Goal: Transaction & Acquisition: Purchase product/service

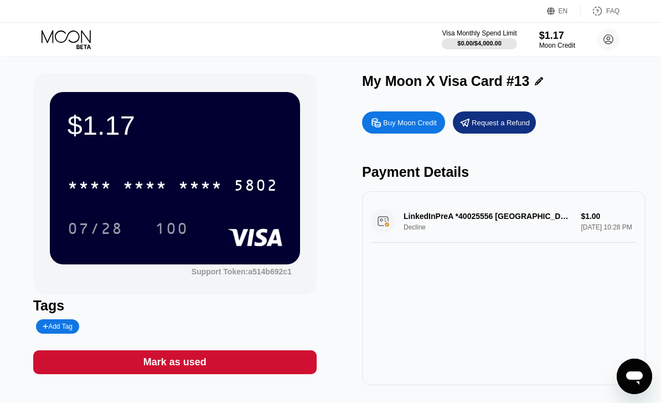
click at [202, 192] on div "* * * *" at bounding box center [200, 187] width 44 height 18
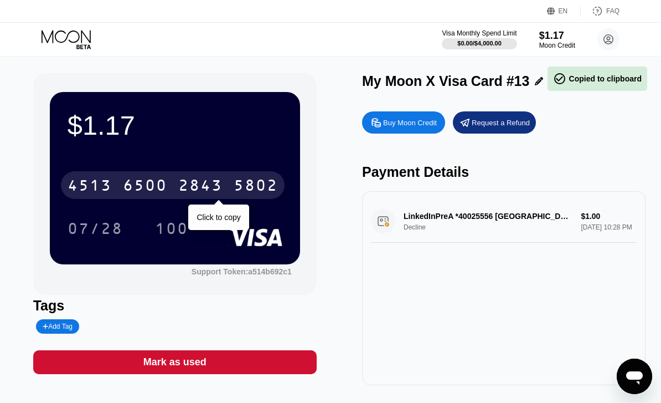
click at [561, 42] on div "Moon Credit" at bounding box center [558, 46] width 36 height 8
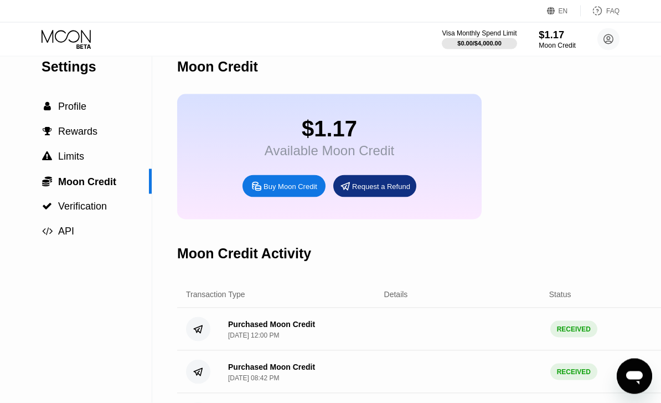
scroll to position [18, 0]
click at [296, 189] on div "Buy Moon Credit" at bounding box center [291, 185] width 54 height 9
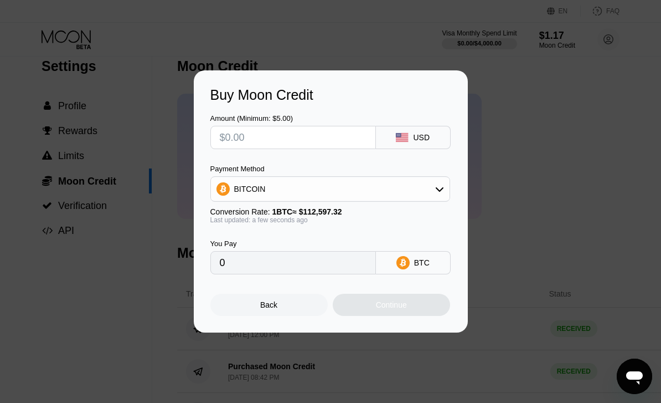
click at [324, 148] on input "text" at bounding box center [293, 137] width 147 height 22
type input "$1"
type input "0.00000889"
type input "$10"
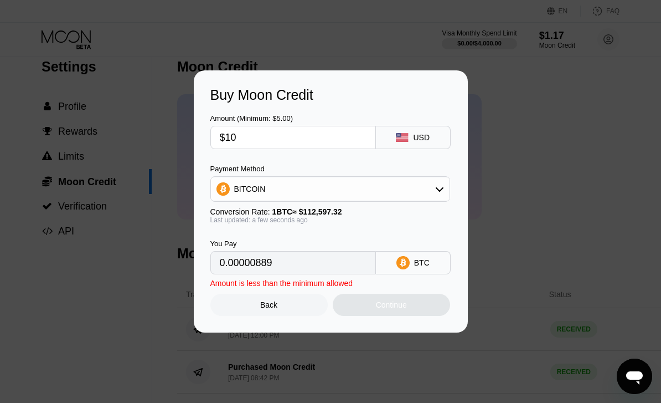
type input "0.00008882"
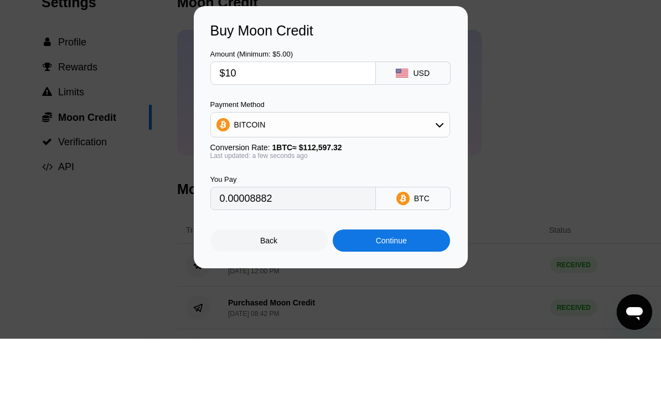
scroll to position [82, 0]
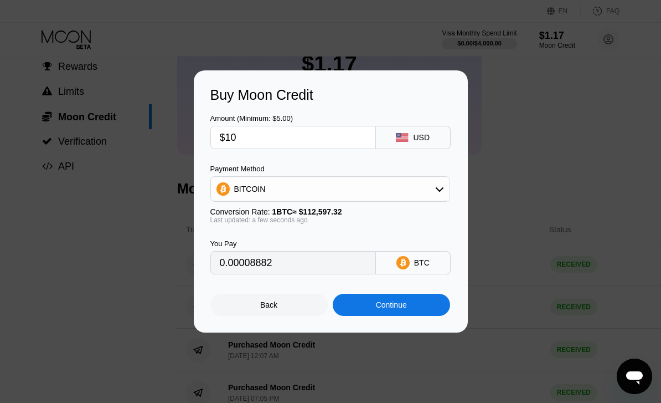
type input "$10"
click at [326, 200] on div "BITCOIN" at bounding box center [330, 189] width 239 height 22
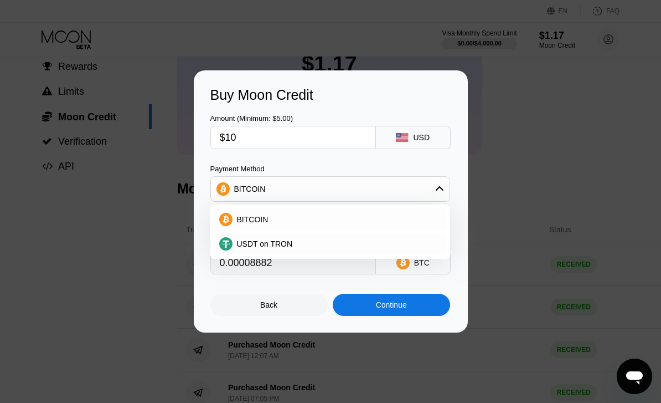
click at [294, 248] on div "USDT on TRON" at bounding box center [337, 243] width 209 height 9
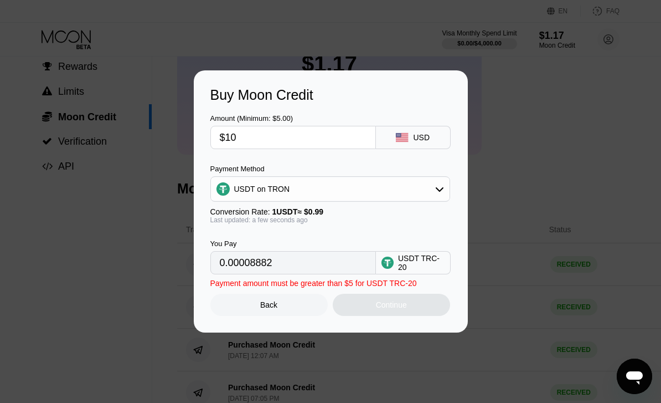
type input "10.10"
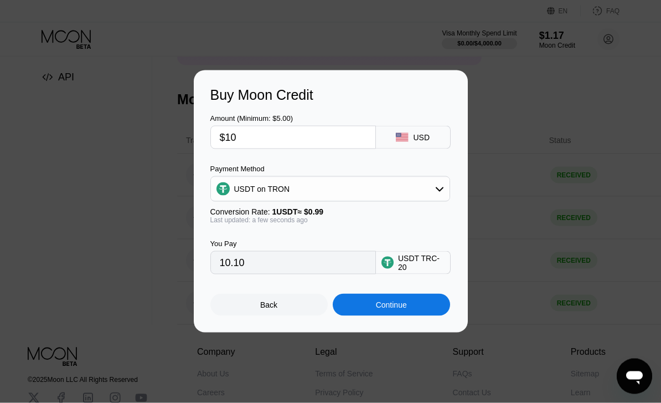
scroll to position [231, 0]
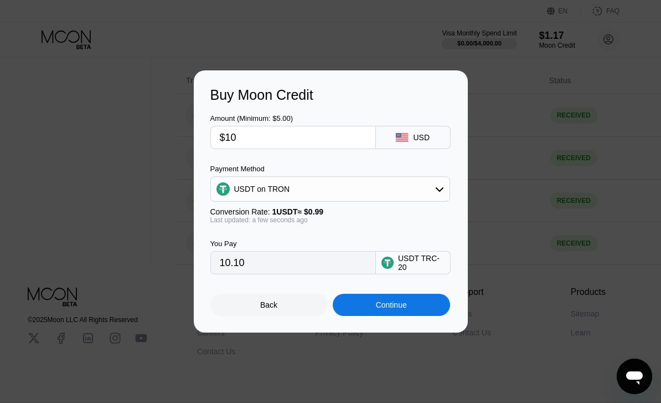
click at [398, 309] on div "Continue" at bounding box center [391, 304] width 31 height 9
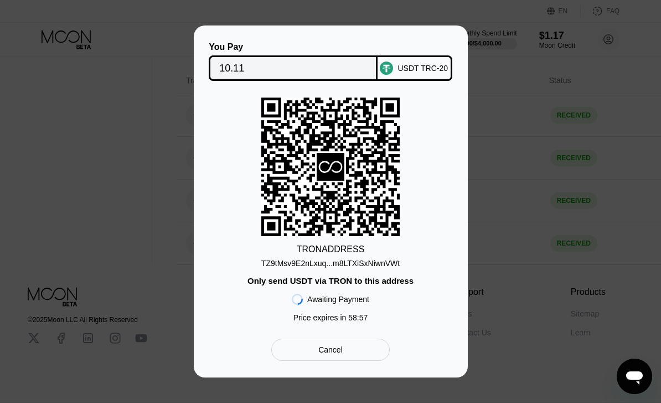
click at [381, 268] on div "TZ9tMsv9E2nLxuq...m8LTXiSxNiwnVWt" at bounding box center [330, 263] width 138 height 9
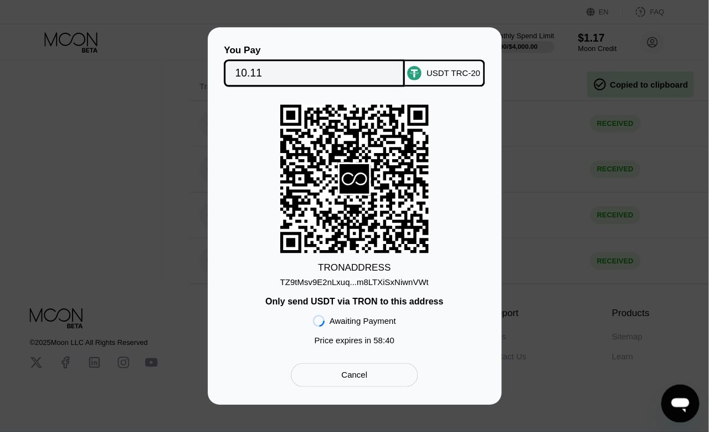
scroll to position [18, 0]
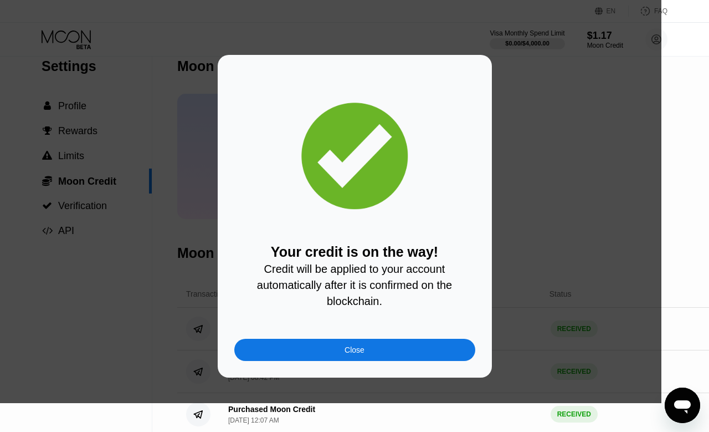
click at [409, 355] on div "Close" at bounding box center [354, 349] width 241 height 22
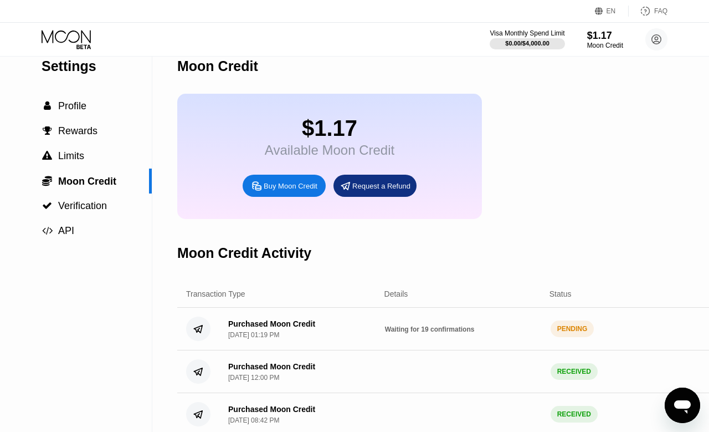
click at [86, 110] on span "Profile" at bounding box center [72, 105] width 28 height 11
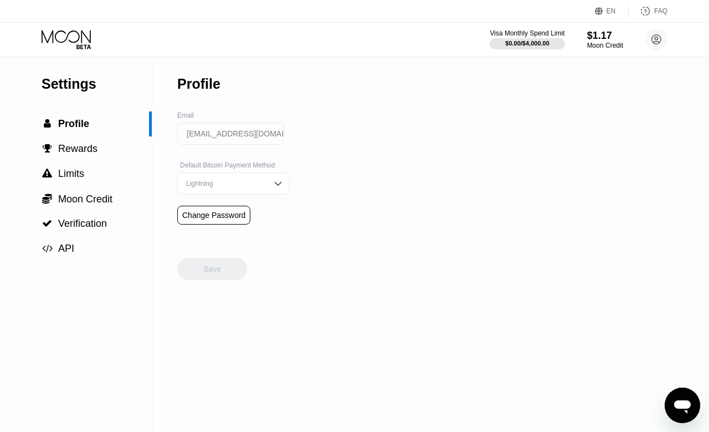
click at [77, 127] on span "Profile" at bounding box center [73, 123] width 31 height 11
click at [66, 42] on icon at bounding box center [68, 39] width 52 height 19
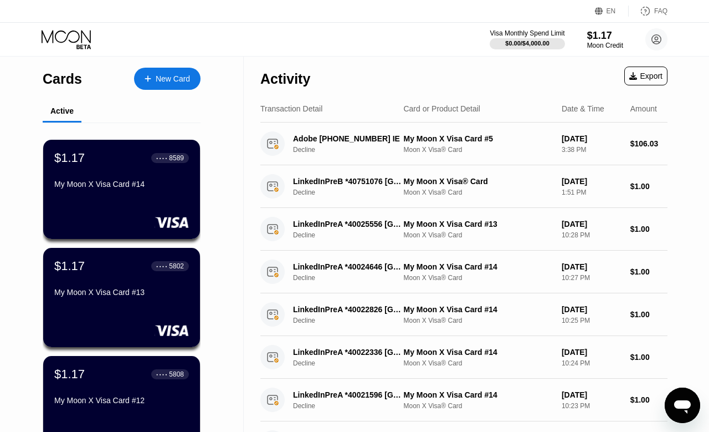
click at [147, 177] on div "$1.17 ● ● ● ● 8589 My Moon X Visa Card #14" at bounding box center [121, 172] width 135 height 42
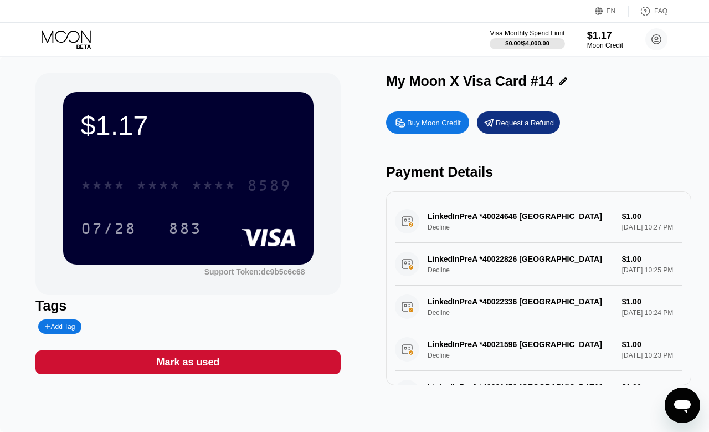
click at [202, 183] on div "* * * *" at bounding box center [214, 187] width 44 height 18
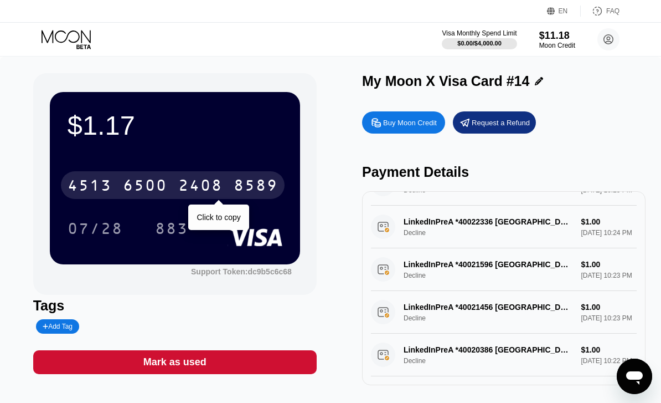
scroll to position [110, 0]
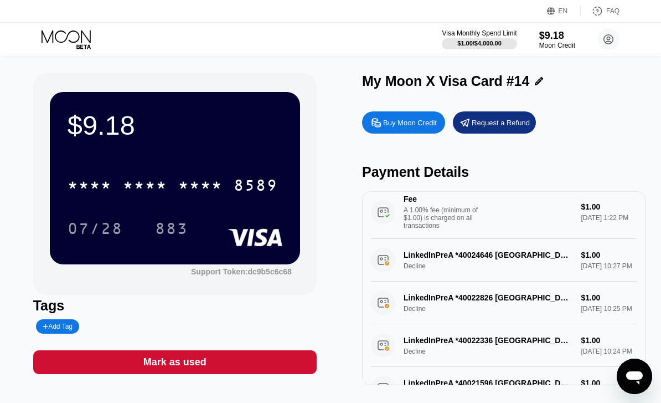
scroll to position [68, 0]
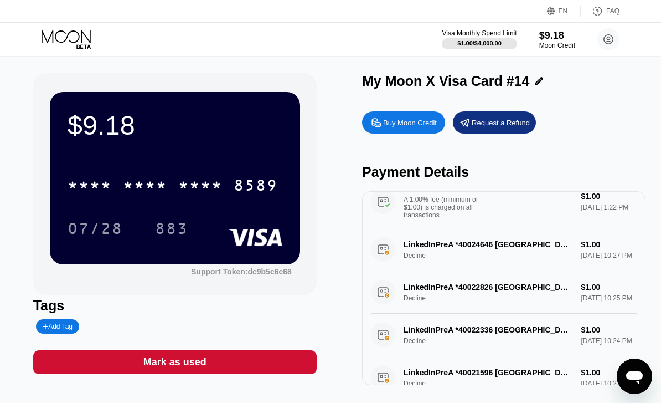
click at [622, 163] on div "Buy Moon Credit Request a Refund Payment Details LinkedInPreA *43840846 Singapo…" at bounding box center [504, 245] width 284 height 279
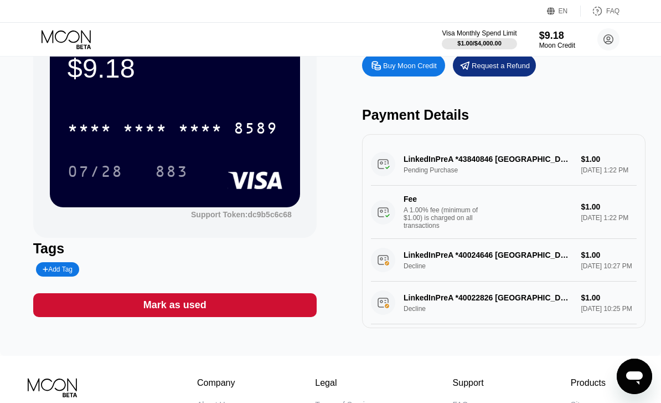
scroll to position [0, 0]
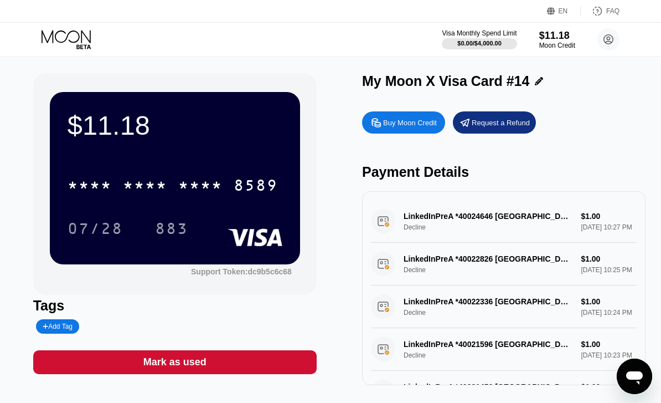
scroll to position [-1, 0]
click at [80, 39] on icon at bounding box center [68, 39] width 52 height 19
